Goal: Task Accomplishment & Management: Manage account settings

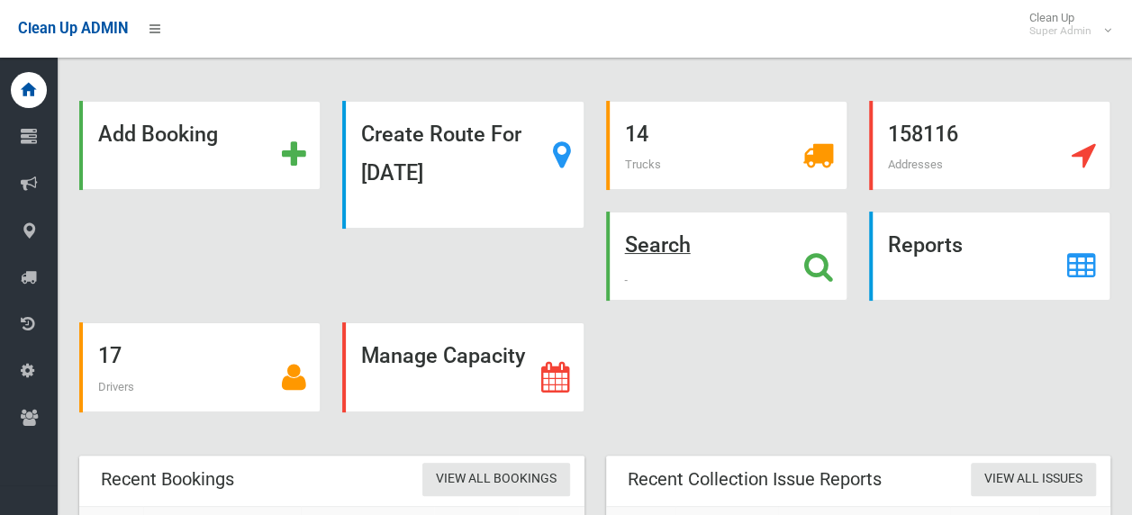
click at [824, 263] on icon at bounding box center [818, 266] width 29 height 31
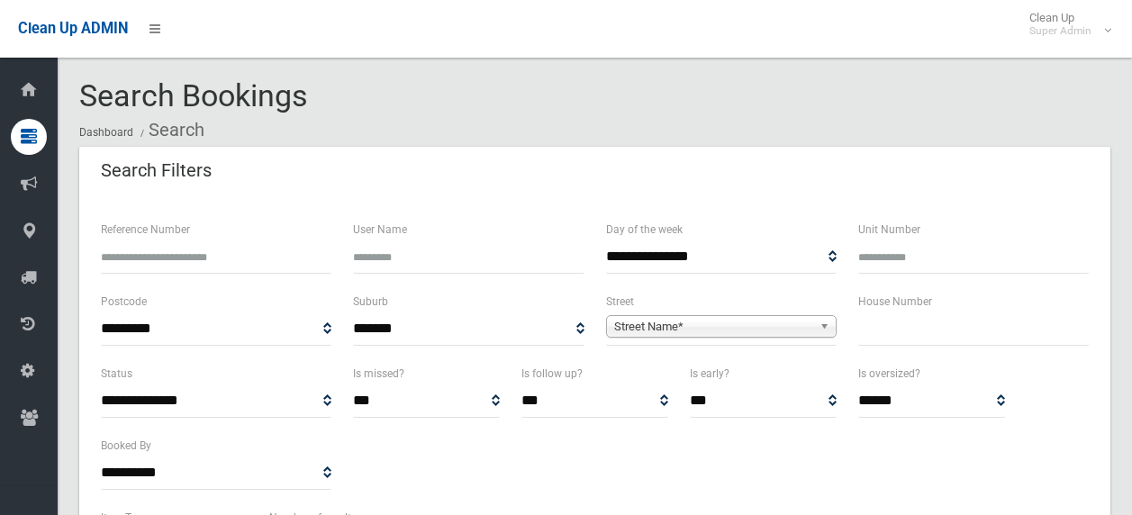
select select
click at [253, 258] on input "Reference Number" at bounding box center [216, 256] width 231 height 33
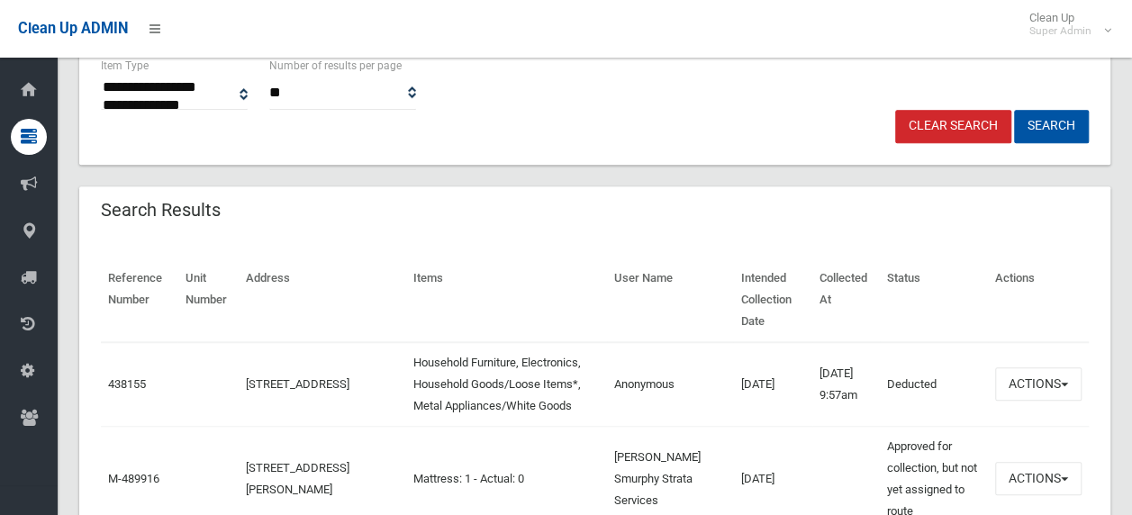
scroll to position [360, 0]
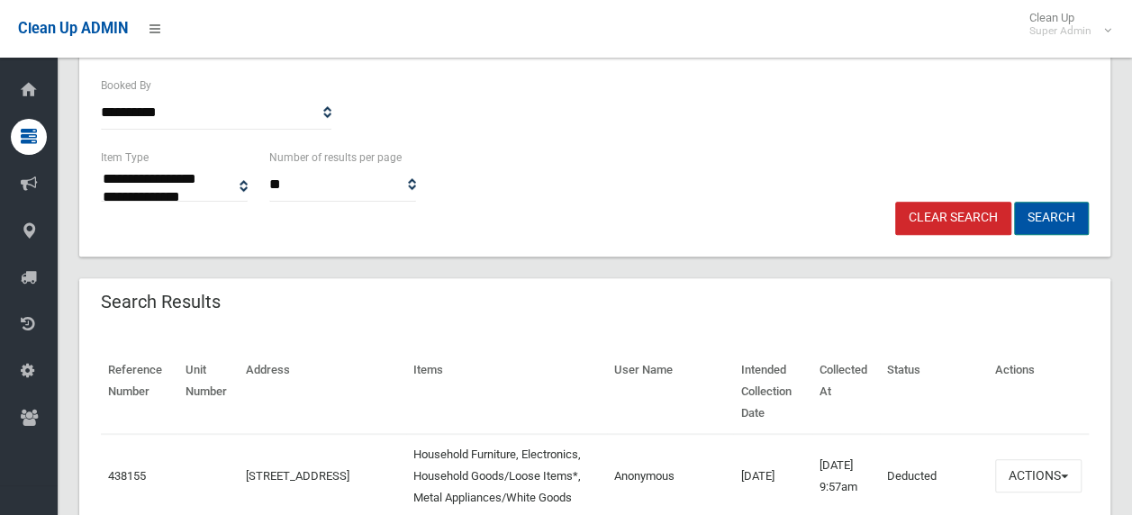
type input "******"
click at [1059, 219] on button "Search" at bounding box center [1051, 218] width 75 height 33
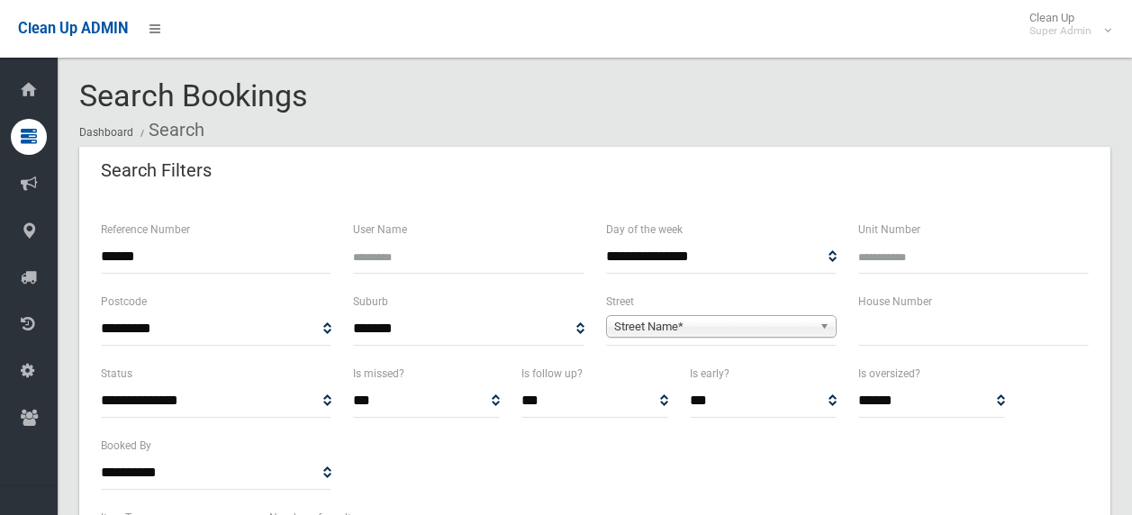
select select
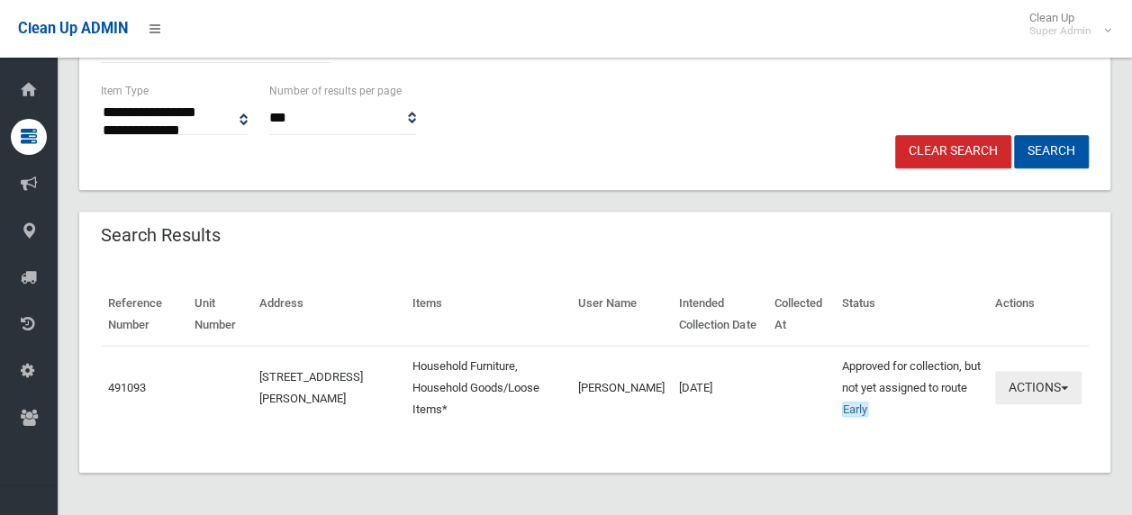
click at [1047, 388] on button "Actions" at bounding box center [1038, 387] width 86 height 33
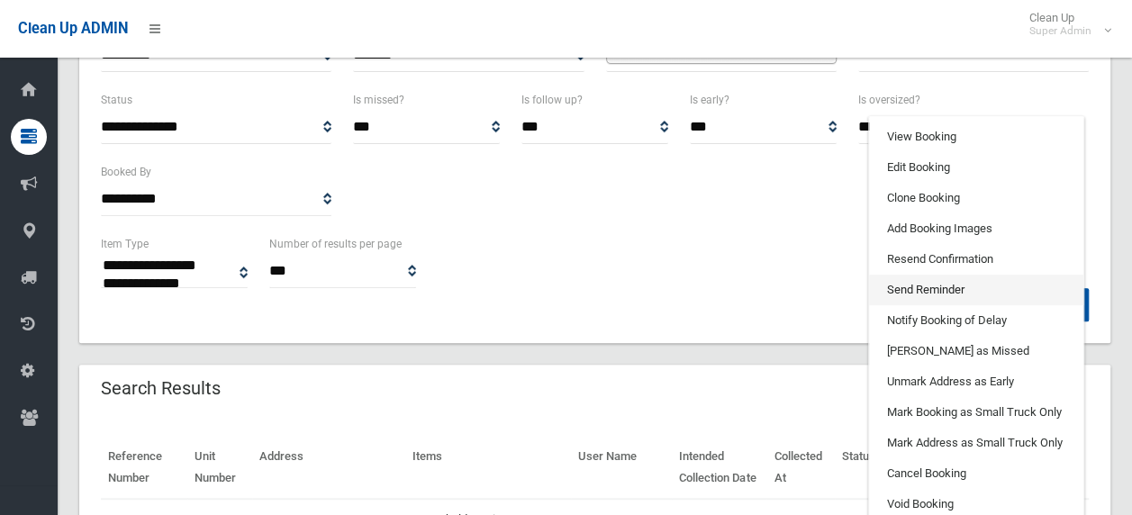
scroll to position [247, 0]
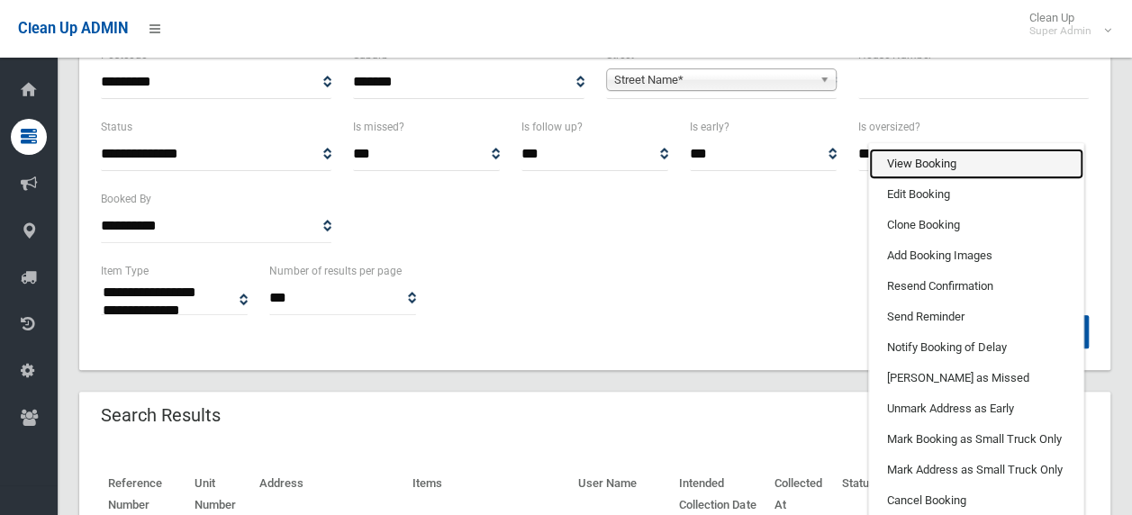
click at [956, 167] on link "View Booking" at bounding box center [976, 164] width 214 height 31
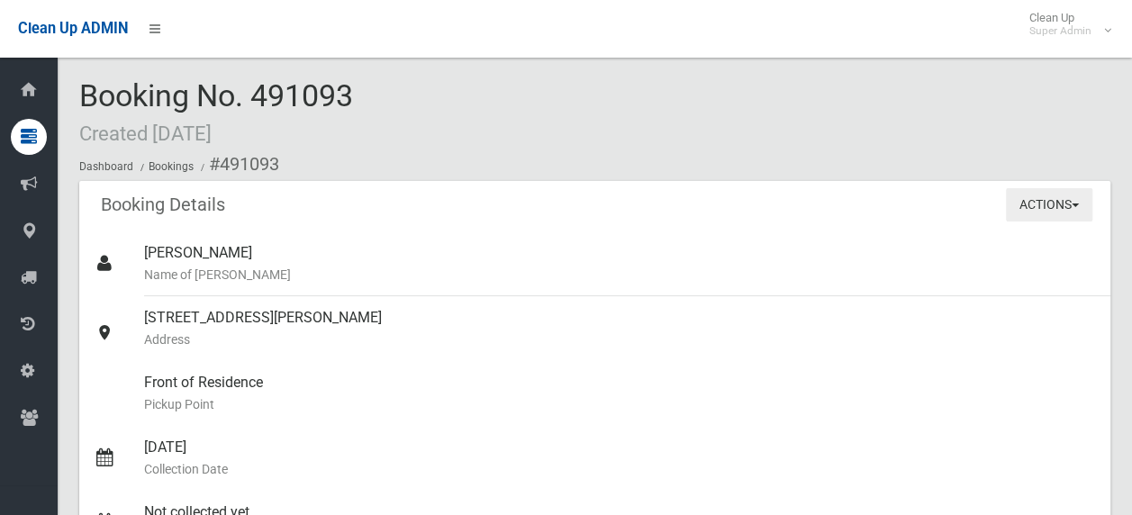
click at [1039, 207] on button "Actions" at bounding box center [1049, 204] width 86 height 33
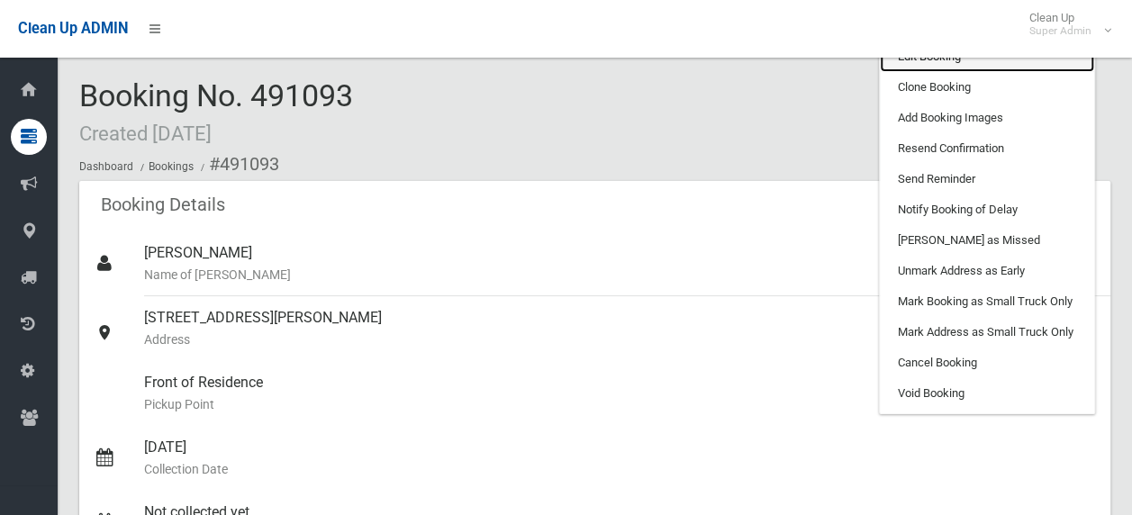
click at [943, 64] on link "Edit Booking" at bounding box center [987, 56] width 214 height 31
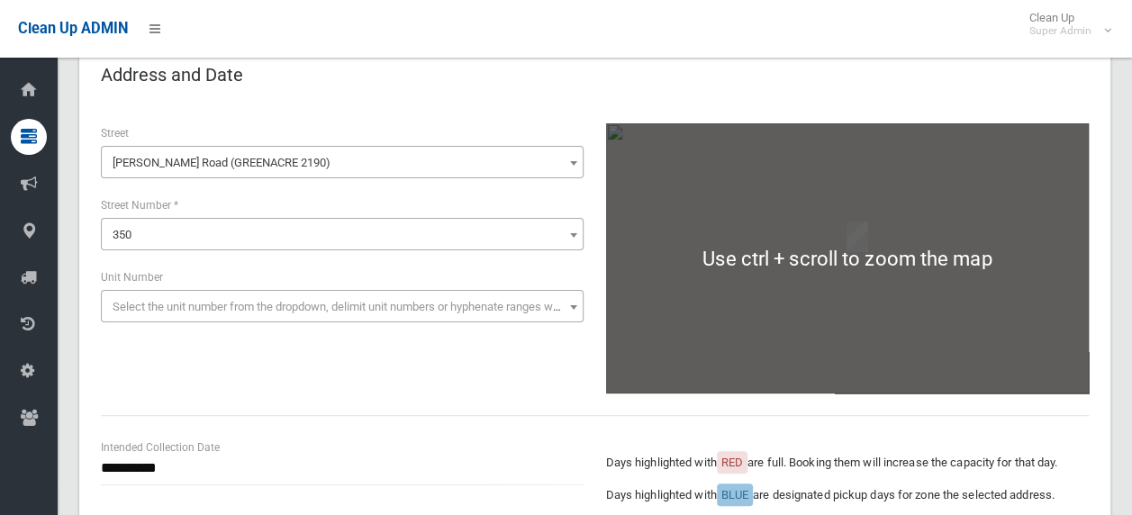
scroll to position [360, 0]
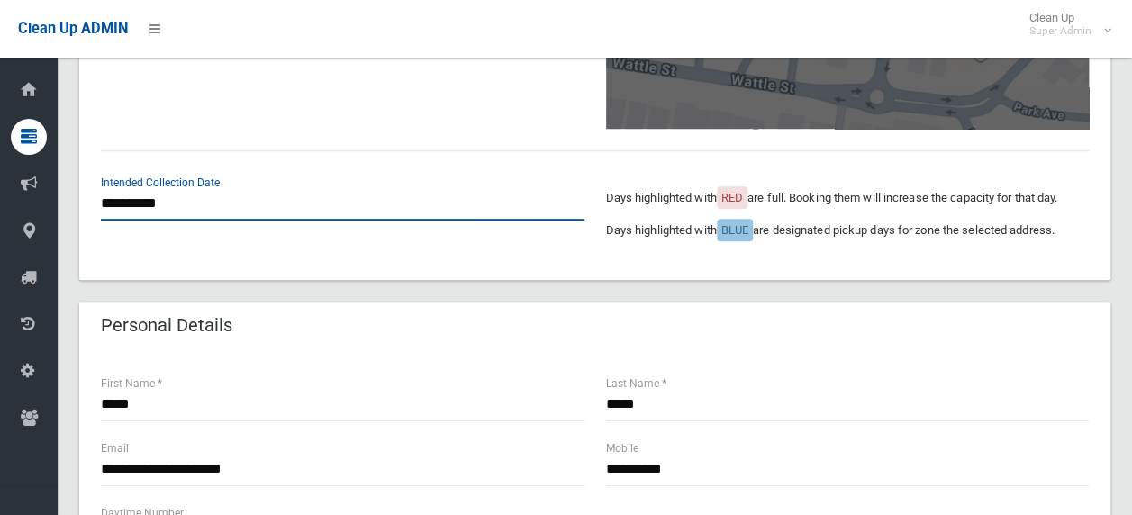
click at [212, 202] on input "**********" at bounding box center [343, 203] width 484 height 33
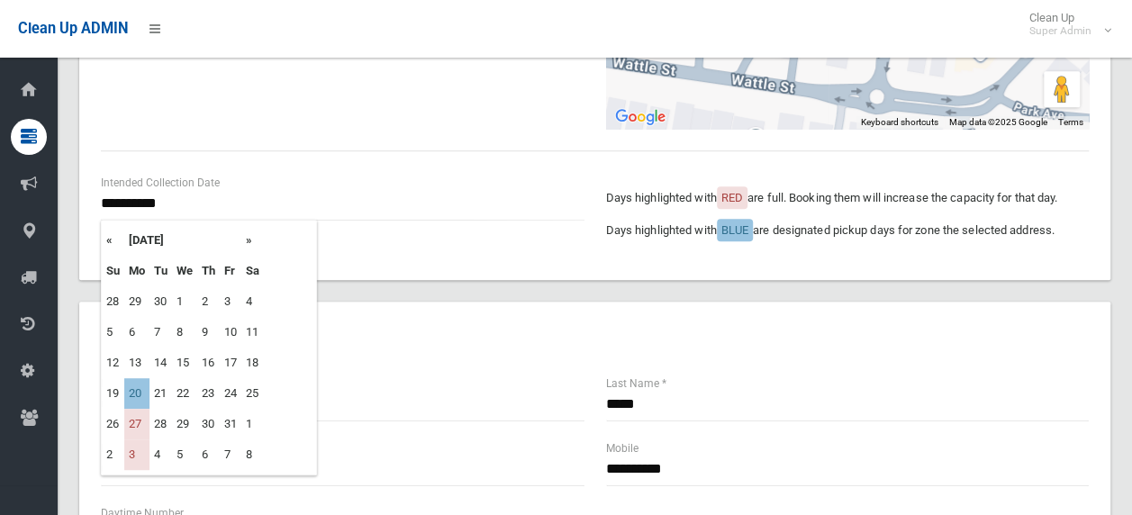
click at [249, 238] on th "»" at bounding box center [252, 240] width 23 height 31
click at [139, 363] on td "15" at bounding box center [136, 363] width 25 height 31
type input "**********"
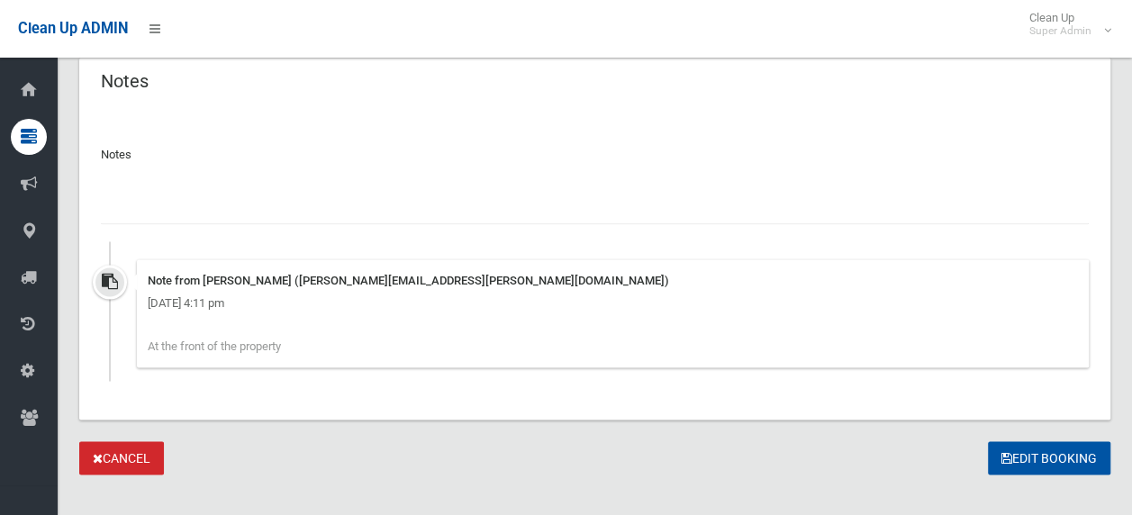
scroll to position [1423, 0]
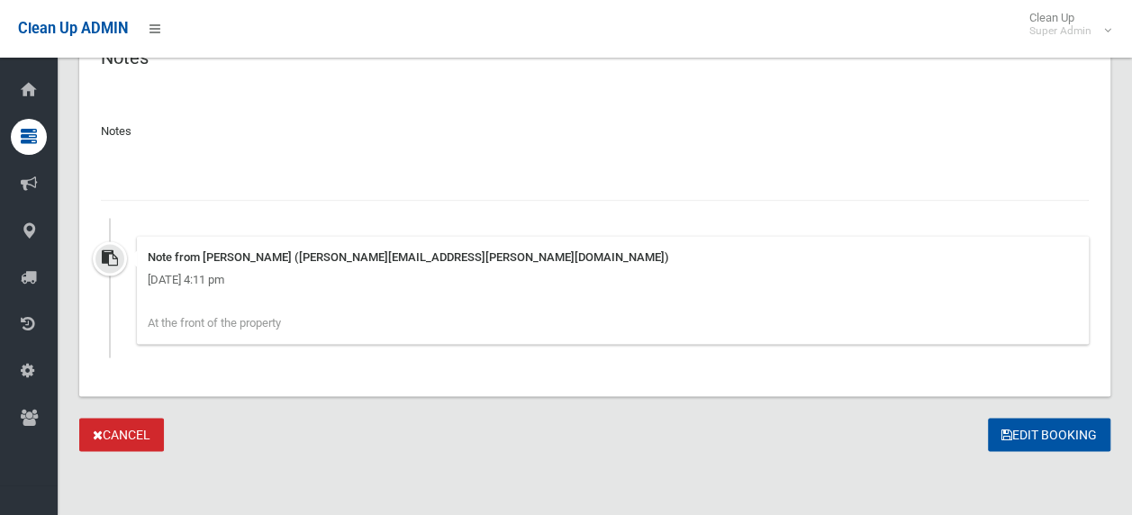
click at [196, 164] on div at bounding box center [595, 177] width 988 height 48
click at [207, 180] on input "text" at bounding box center [595, 183] width 988 height 33
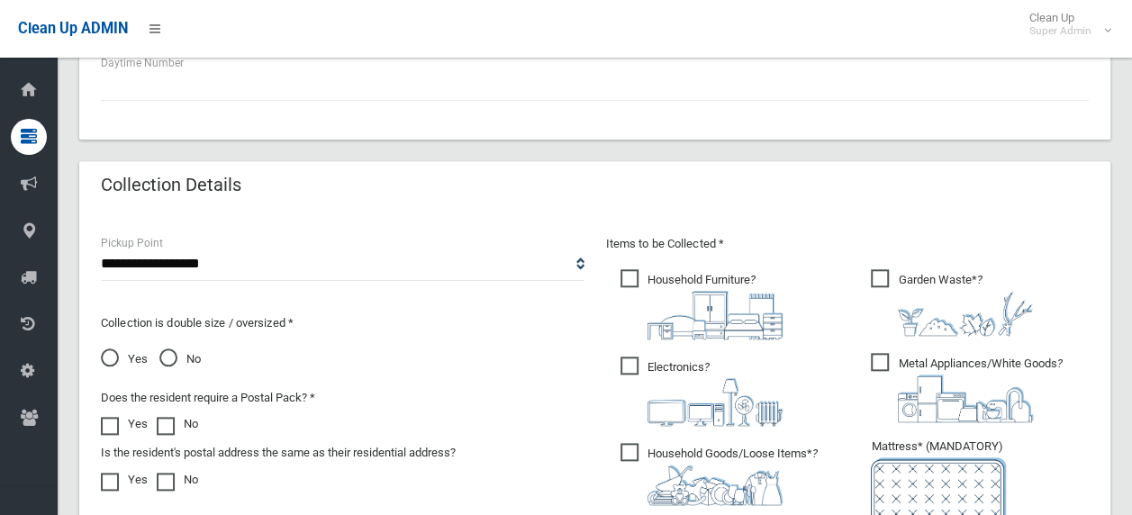
scroll to position [1261, 0]
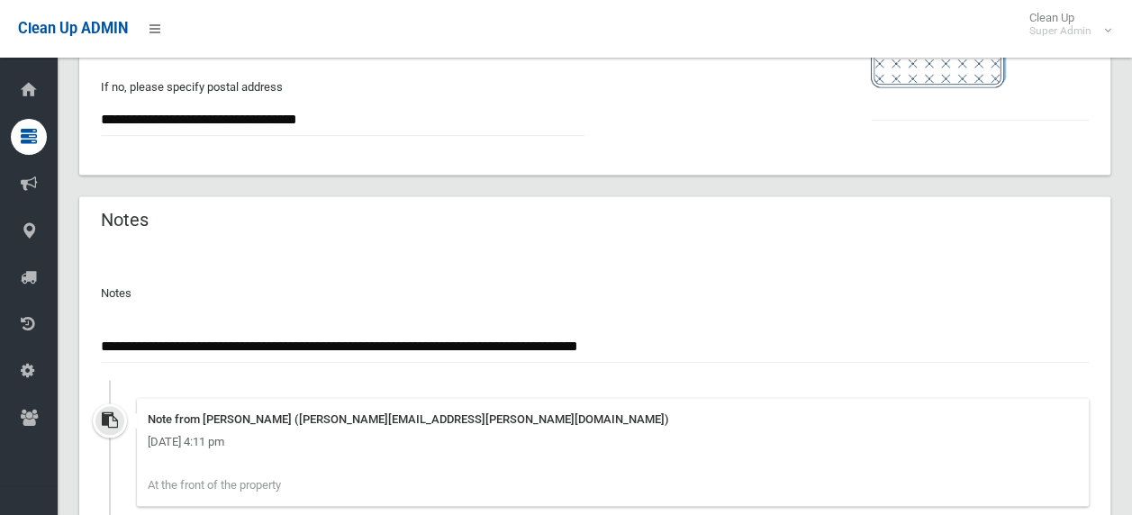
type input "**********"
click at [905, 94] on input "text" at bounding box center [980, 103] width 218 height 33
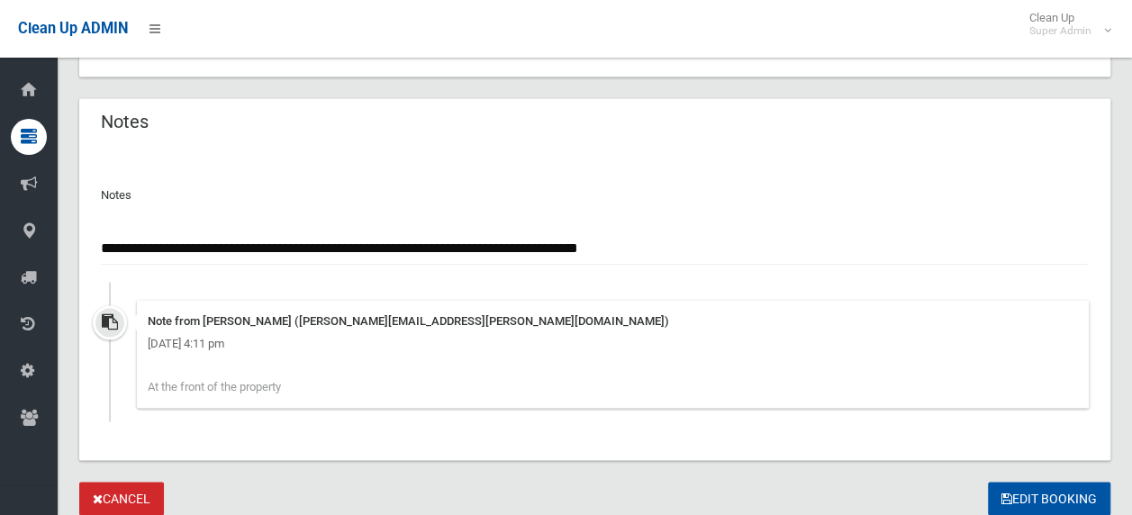
scroll to position [1423, 0]
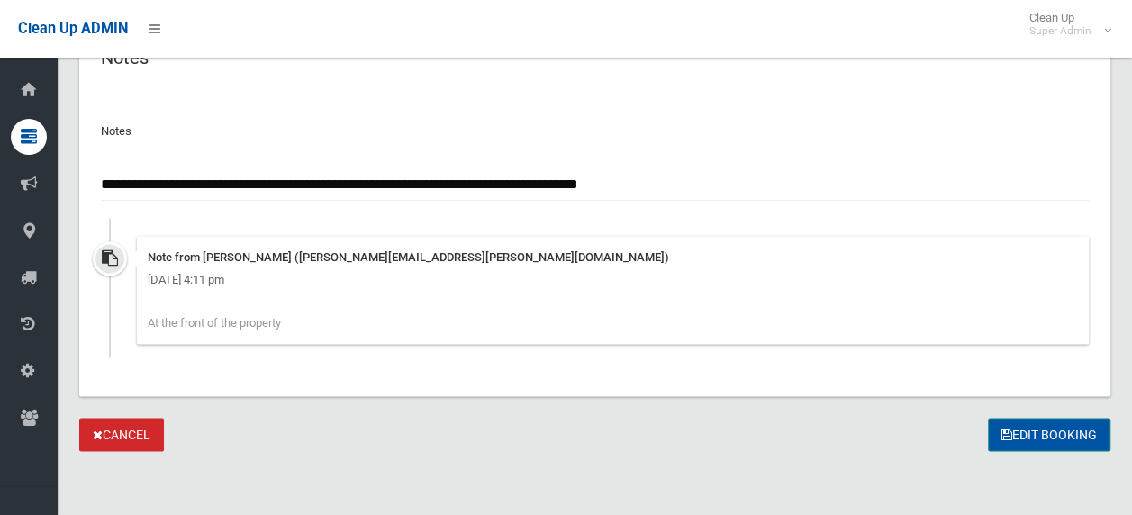
type input "*"
click at [1034, 432] on button "Edit Booking" at bounding box center [1049, 434] width 122 height 33
